Goal: Task Accomplishment & Management: Manage account settings

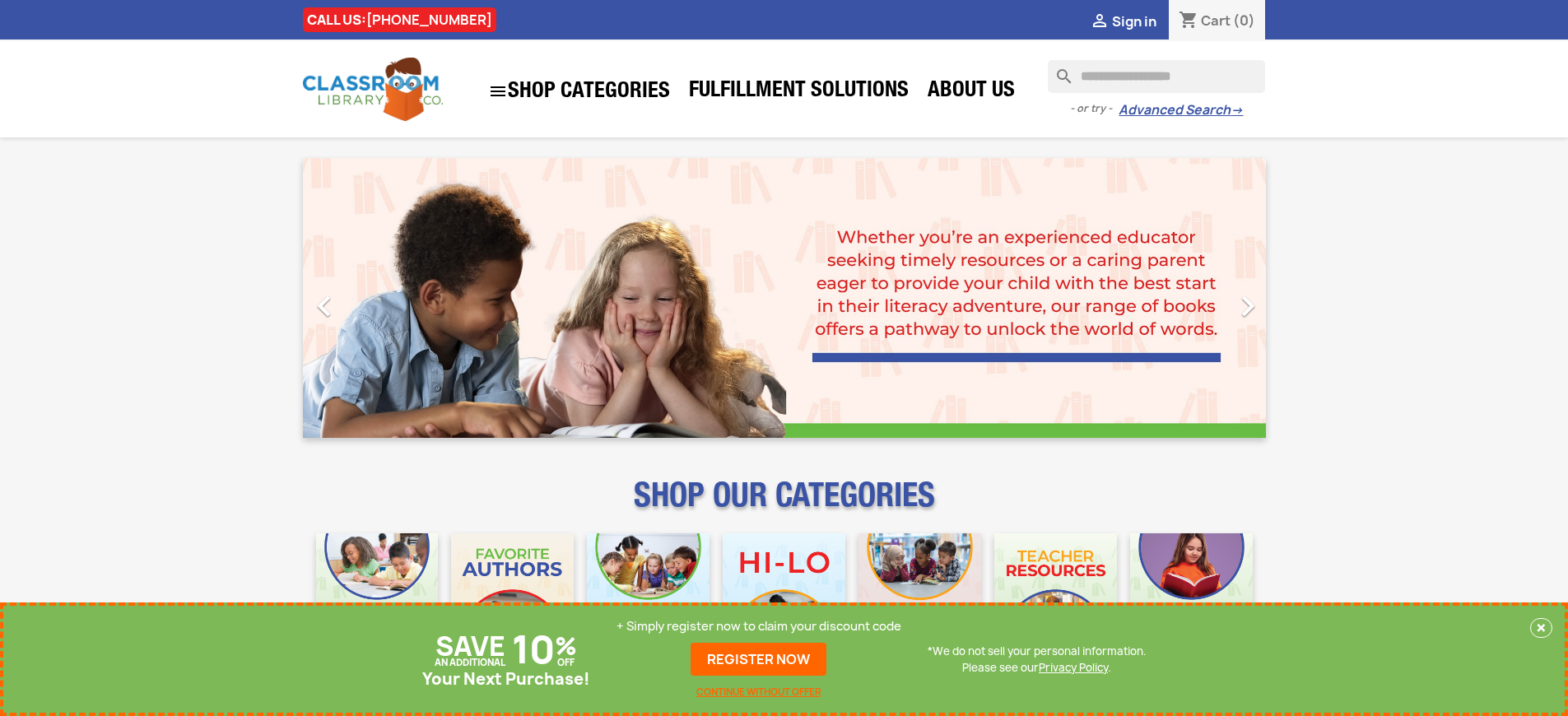
click at [759, 626] on p "+ Simply register now to claim your discount code" at bounding box center [758, 626] width 285 height 17
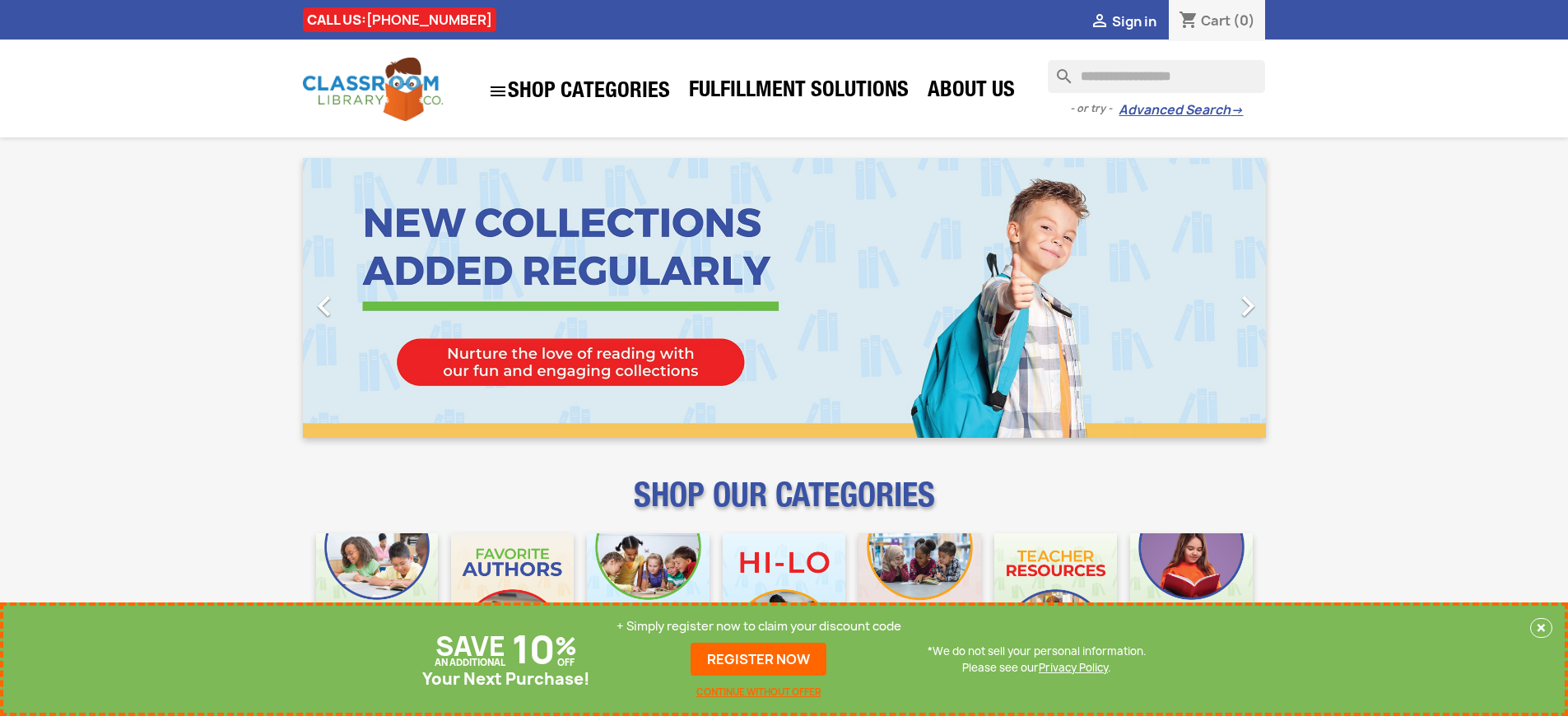
click at [759, 626] on p "+ Simply register now to claim your discount code" at bounding box center [758, 626] width 285 height 17
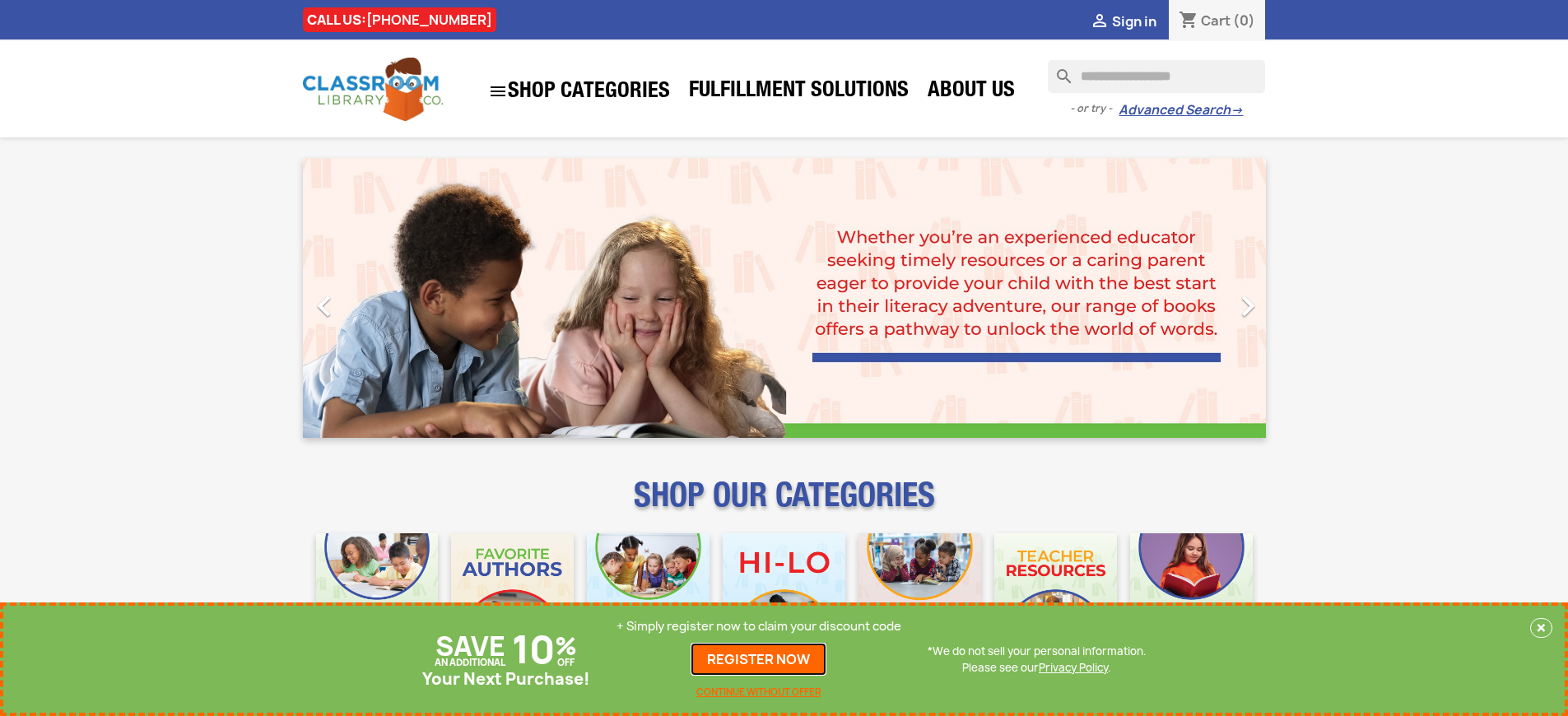
click at [759, 659] on link "REGISTER NOW" at bounding box center [758, 658] width 136 height 33
click at [759, 626] on p "+ Simply register now to claim your discount code" at bounding box center [758, 626] width 285 height 17
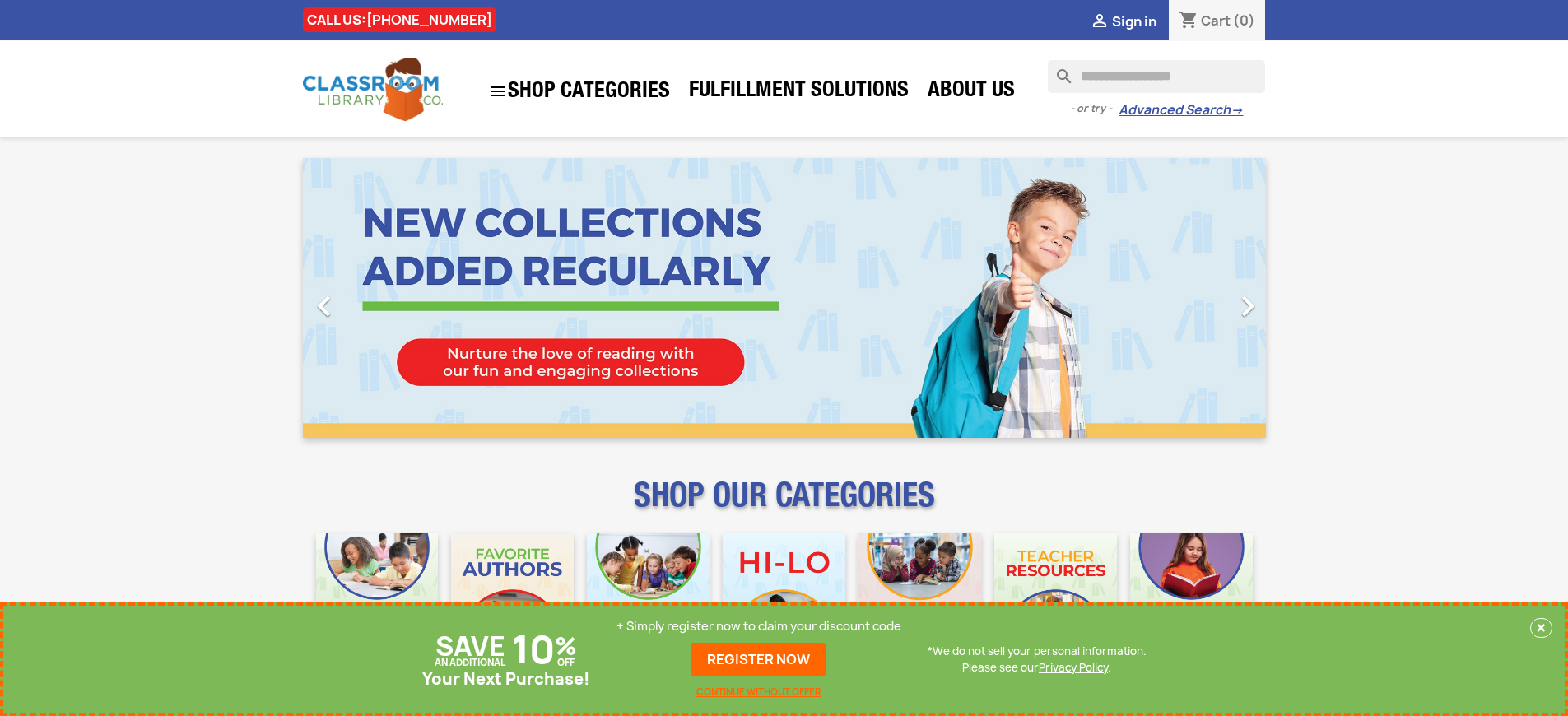
click at [759, 626] on p "+ Simply register now to claim your discount code" at bounding box center [758, 626] width 285 height 17
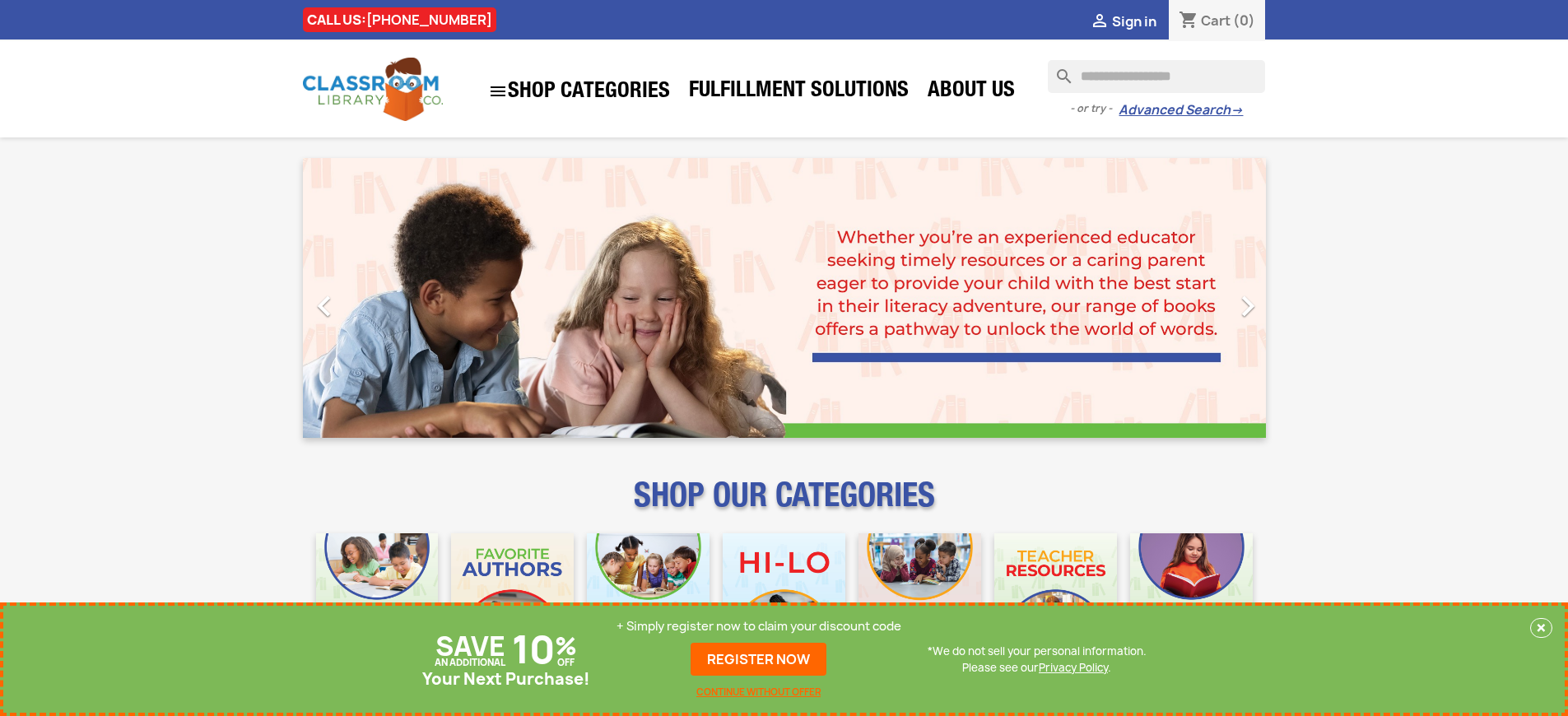
click at [759, 626] on p "+ Simply register now to claim your discount code" at bounding box center [758, 626] width 285 height 17
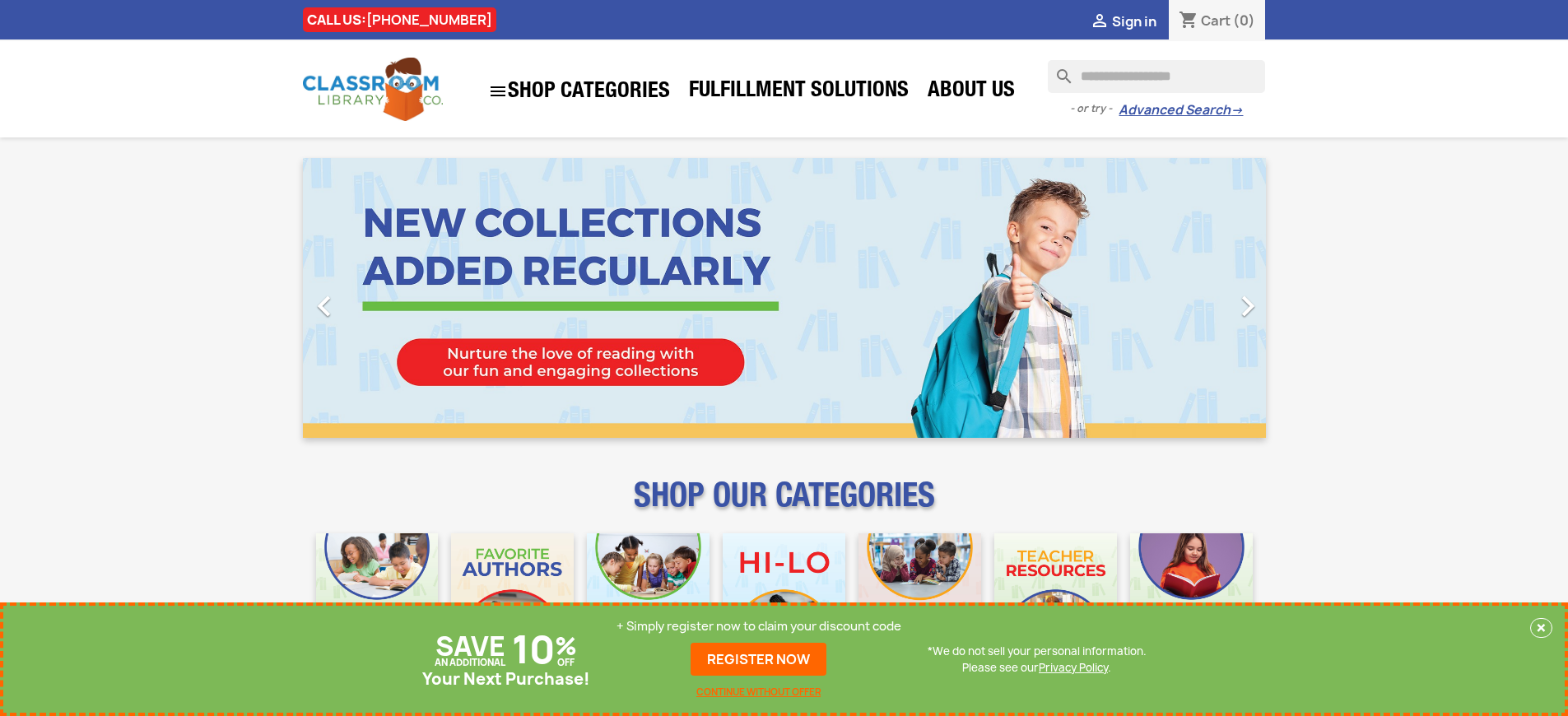
click at [759, 626] on p "+ Simply register now to claim your discount code" at bounding box center [758, 626] width 285 height 17
click at [759, 659] on link "REGISTER NOW" at bounding box center [758, 658] width 136 height 33
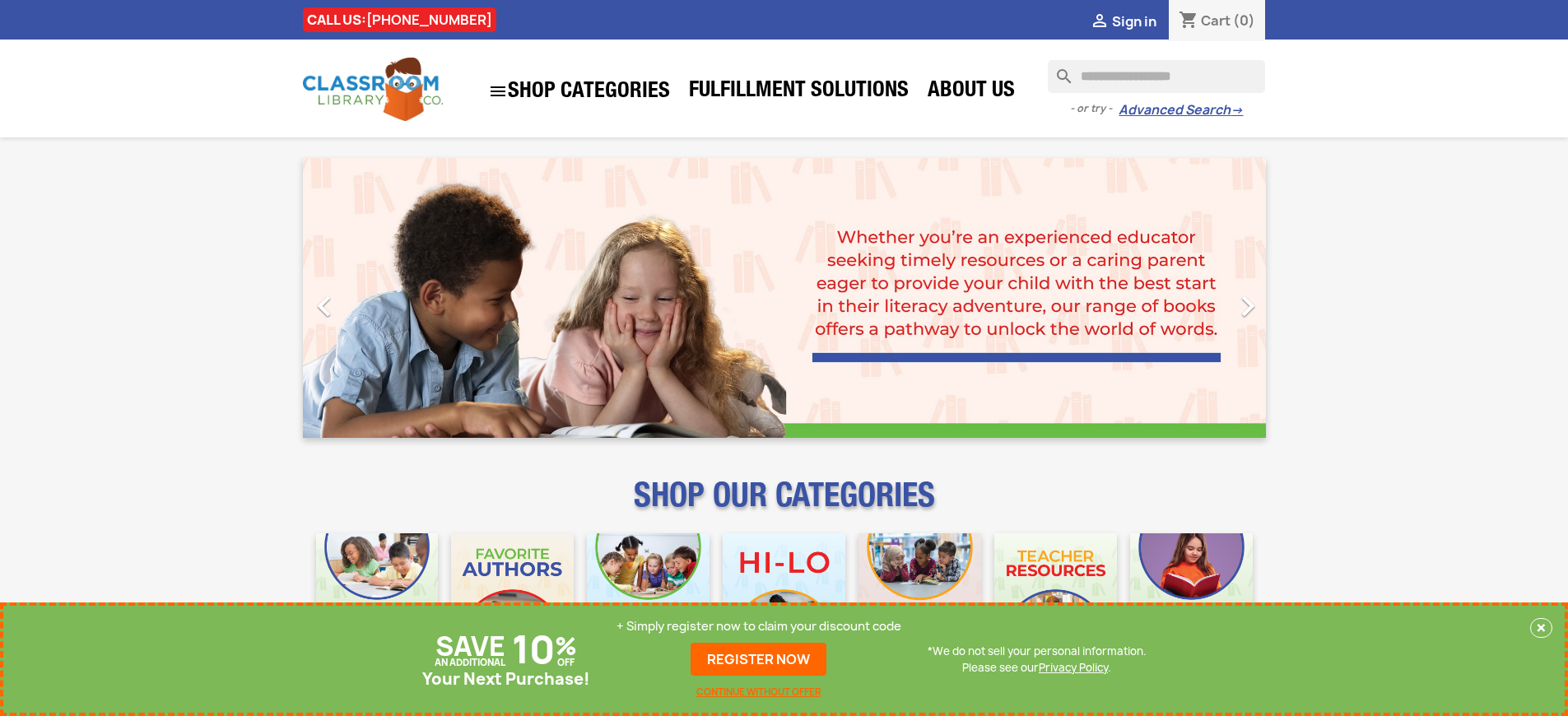
click at [759, 626] on p "+ Simply register now to claim your discount code" at bounding box center [758, 626] width 285 height 17
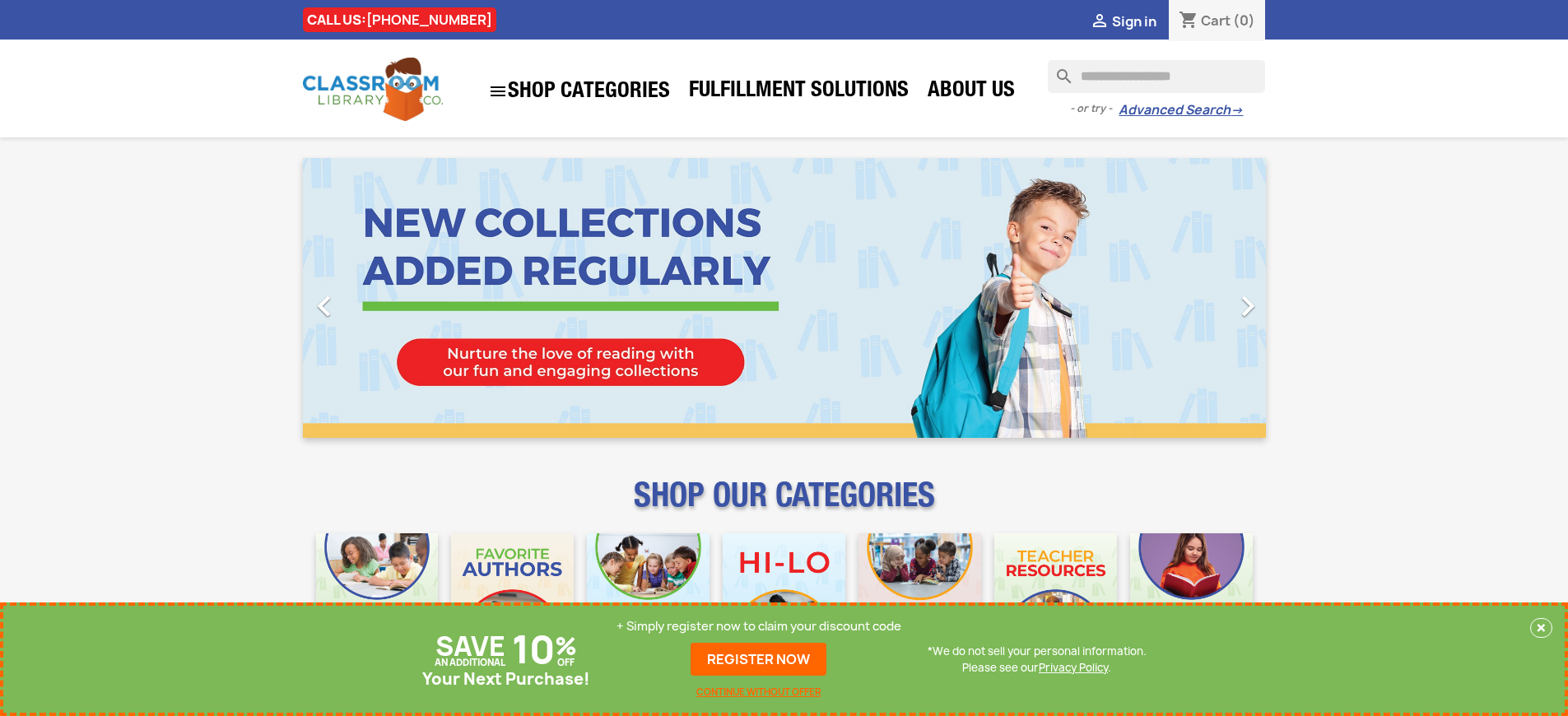
click at [759, 626] on p "+ Simply register now to claim your discount code" at bounding box center [758, 626] width 285 height 17
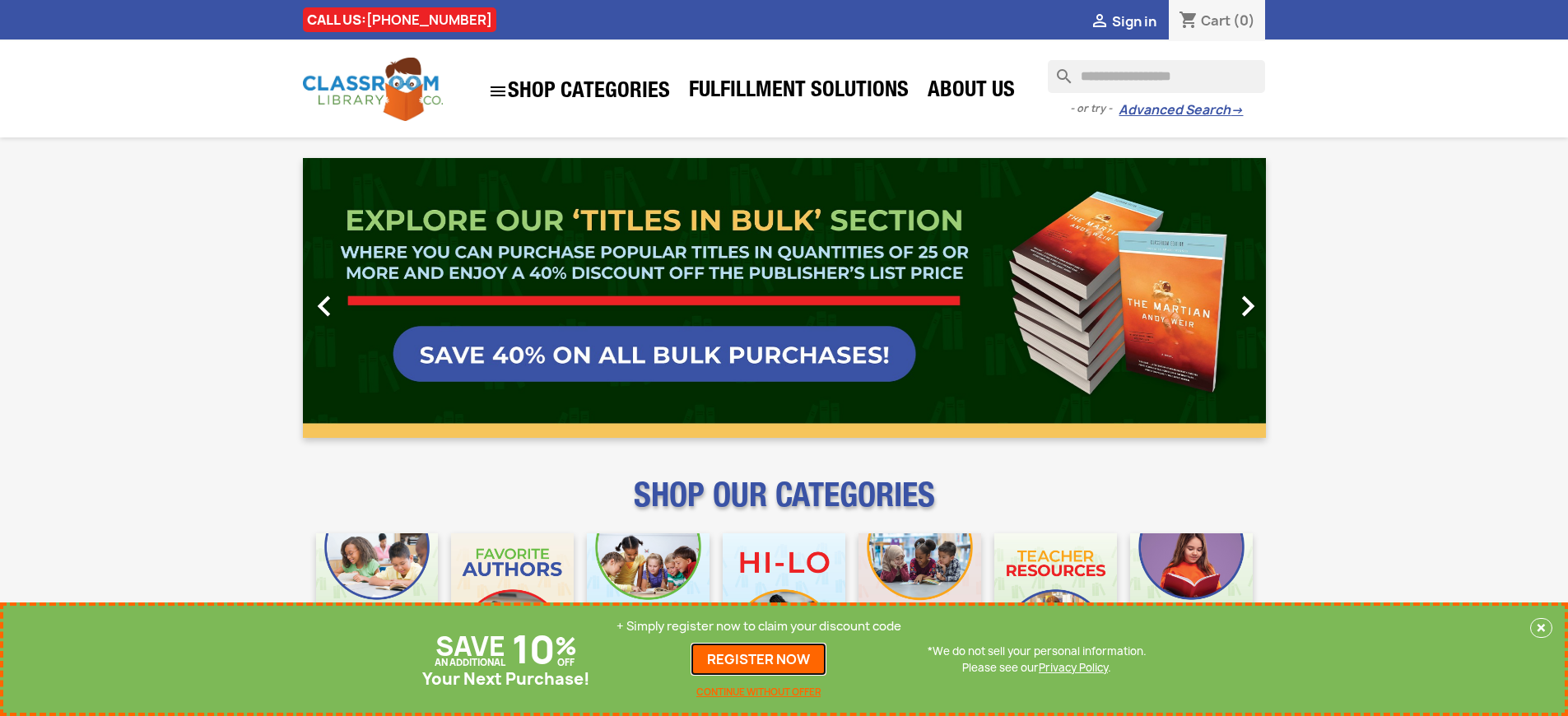
click at [759, 659] on link "REGISTER NOW" at bounding box center [758, 658] width 136 height 33
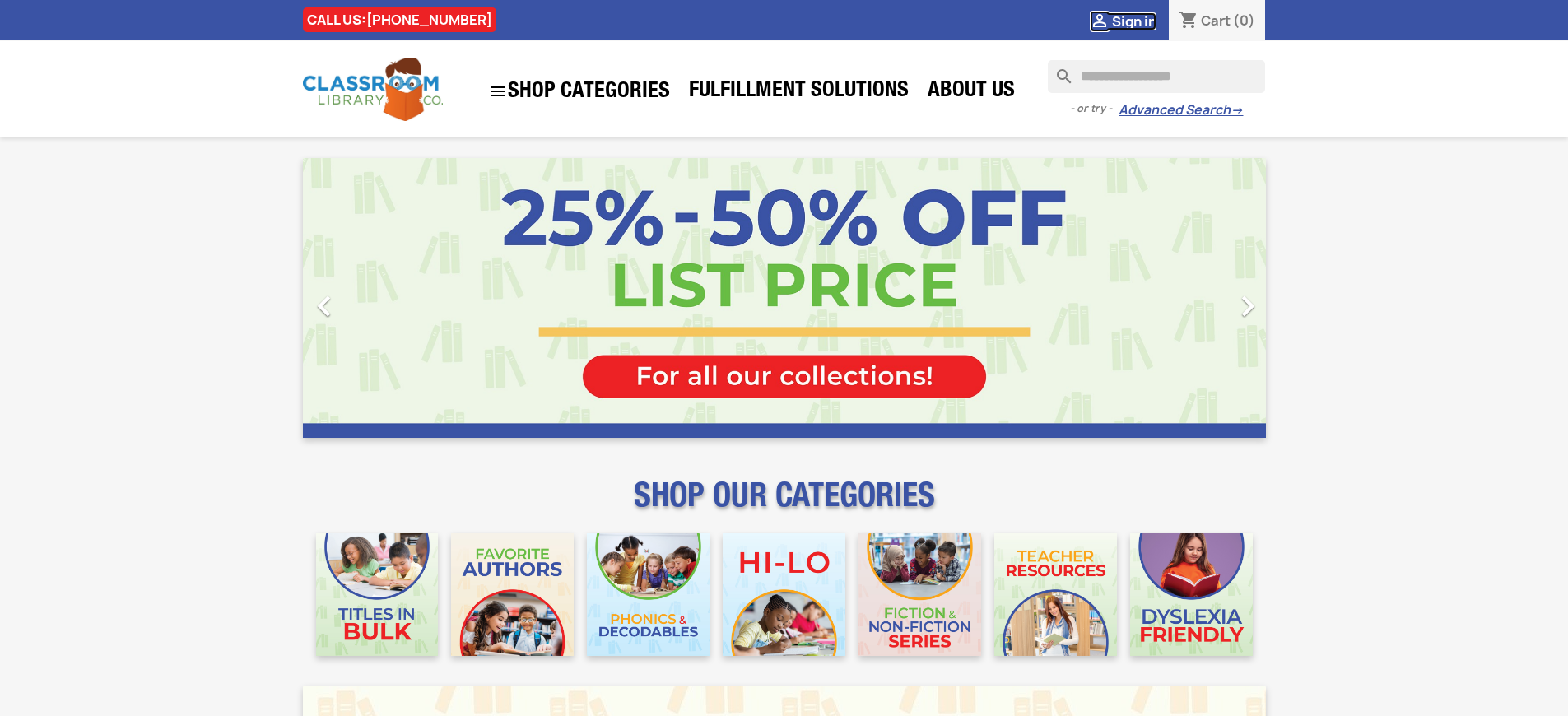
click at [1133, 21] on span "Sign in" at bounding box center [1134, 22] width 45 height 18
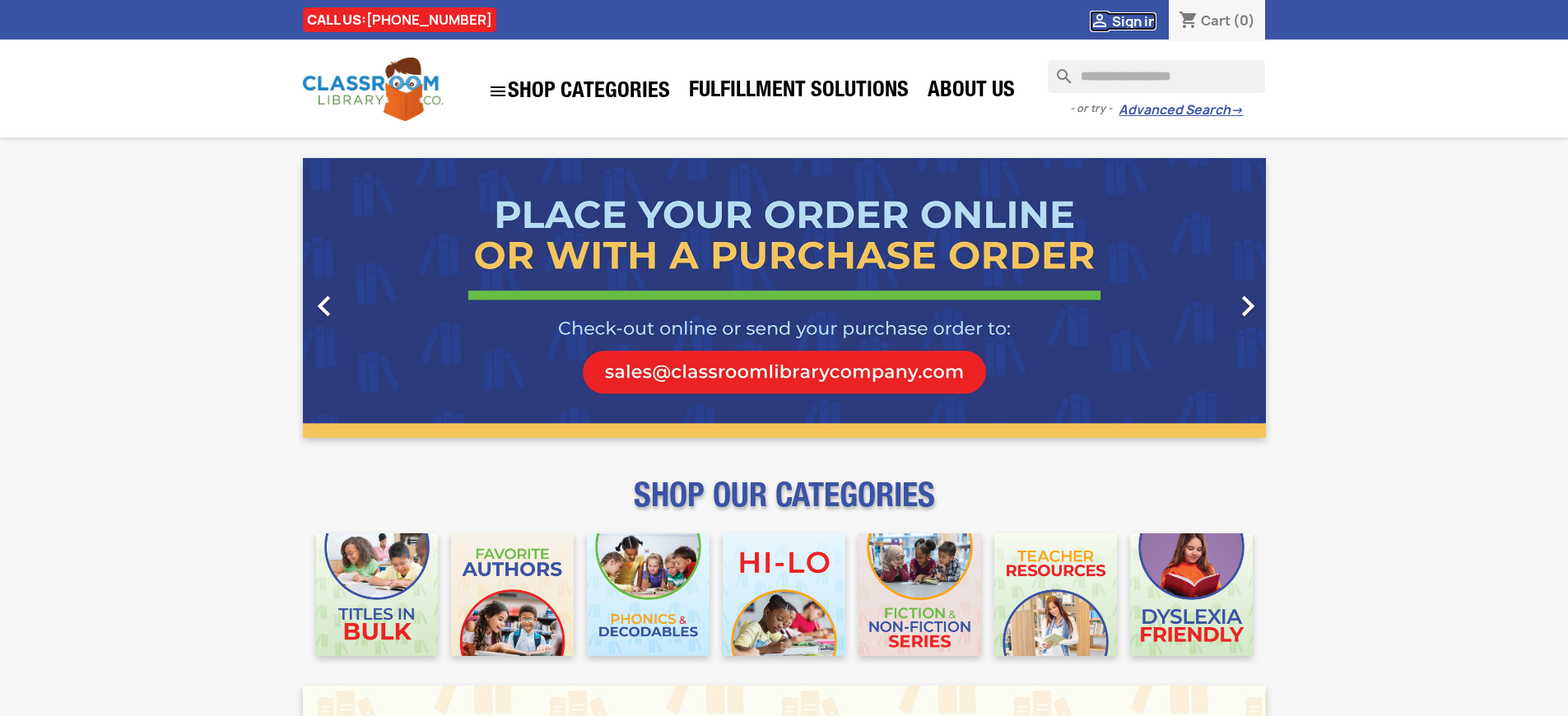
click at [1133, 21] on span "Sign in" at bounding box center [1134, 22] width 45 height 18
